Goal: Task Accomplishment & Management: Use online tool/utility

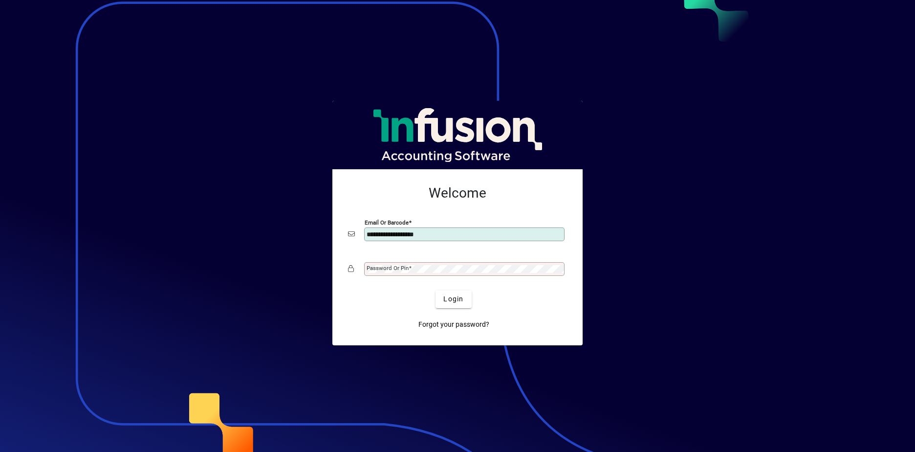
type input "**********"
click at [376, 270] on mat-label "Password or Pin" at bounding box center [388, 267] width 42 height 7
click at [436, 290] on button "Login" at bounding box center [454, 299] width 36 height 18
